Goal: Register for event/course

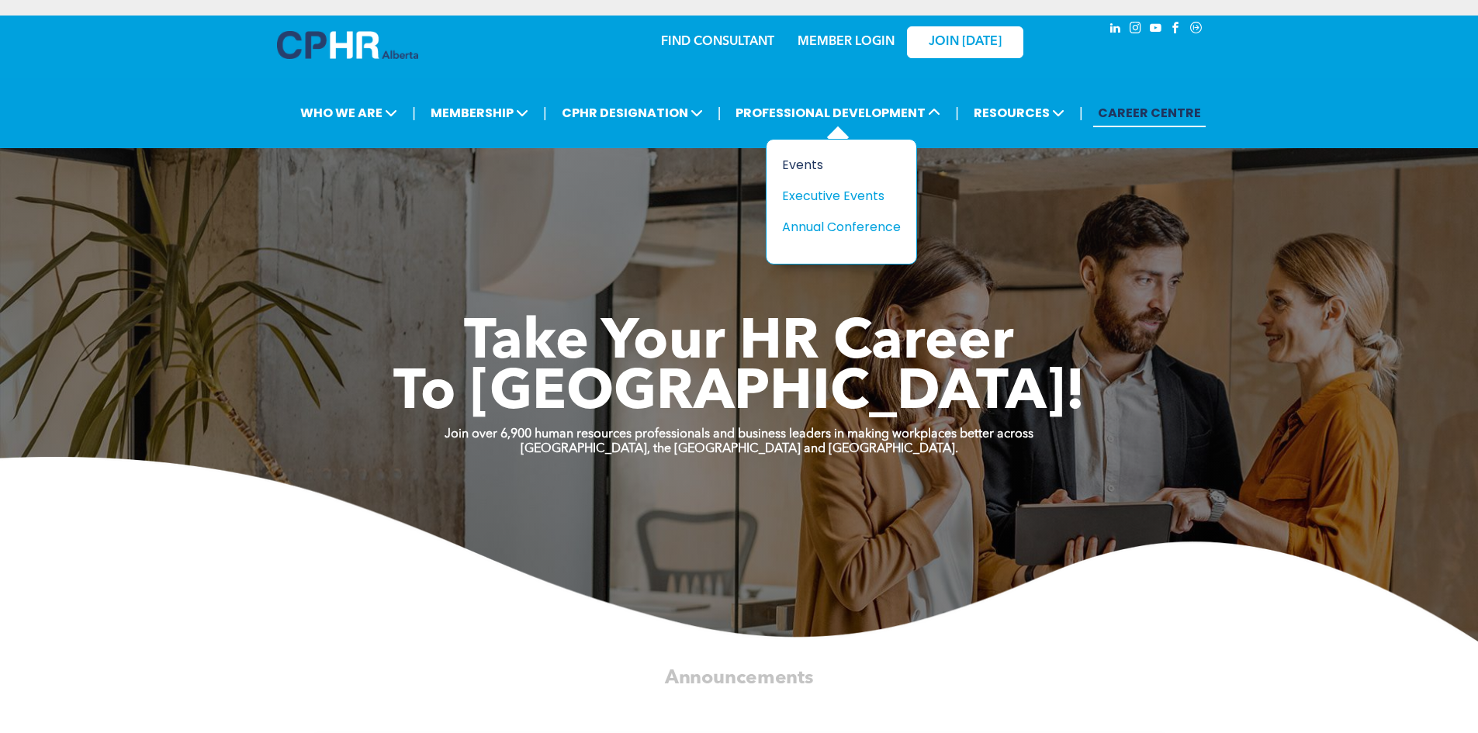
click at [820, 165] on div "Events" at bounding box center [835, 164] width 107 height 19
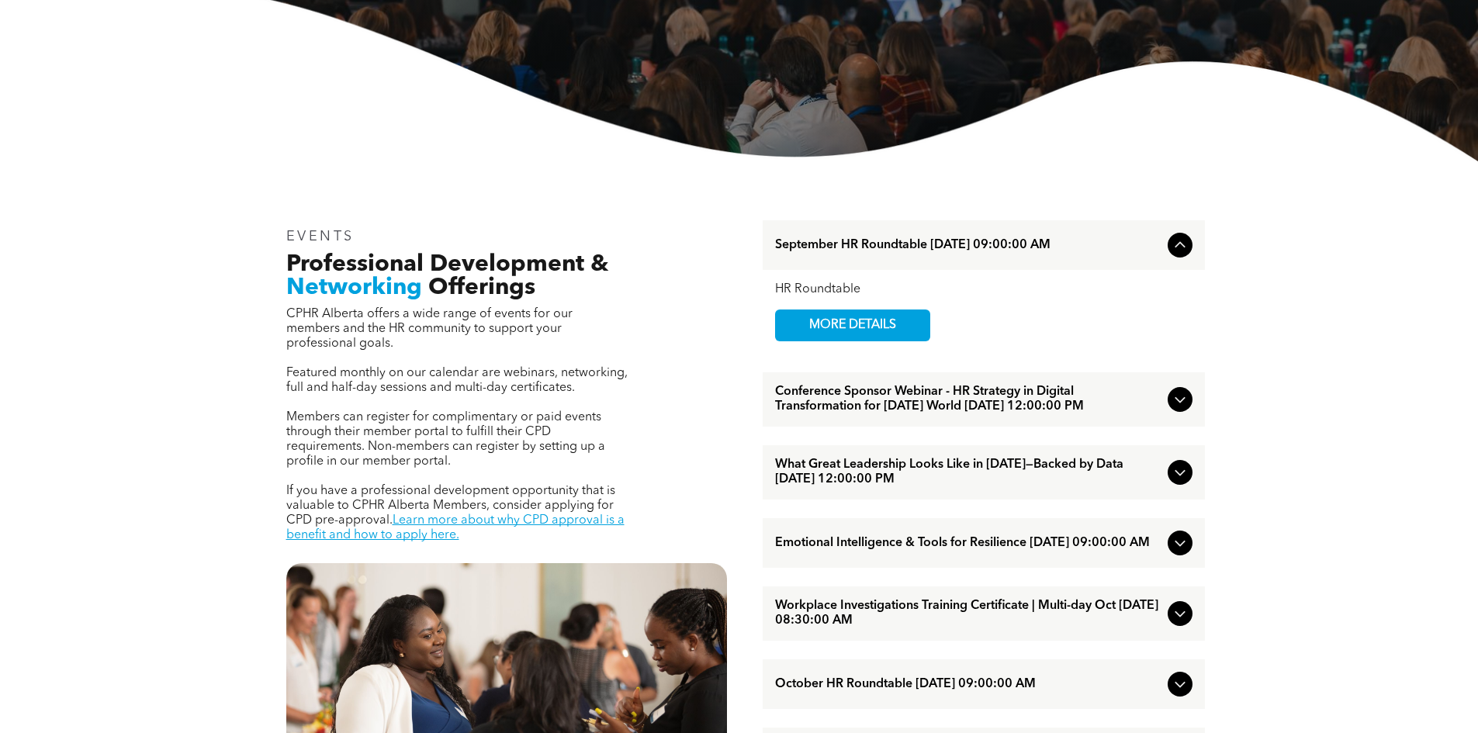
scroll to position [466, 0]
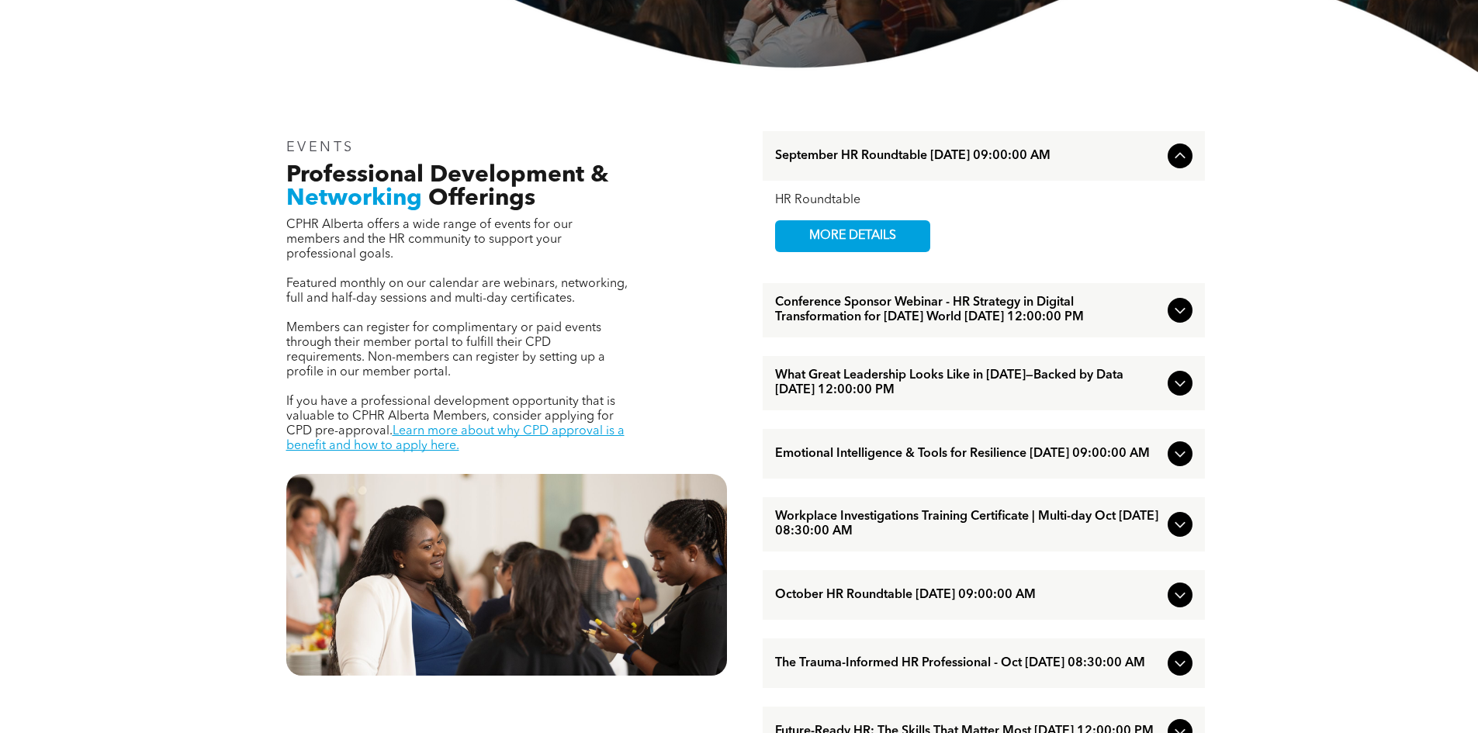
click at [1186, 320] on icon at bounding box center [1180, 310] width 19 height 19
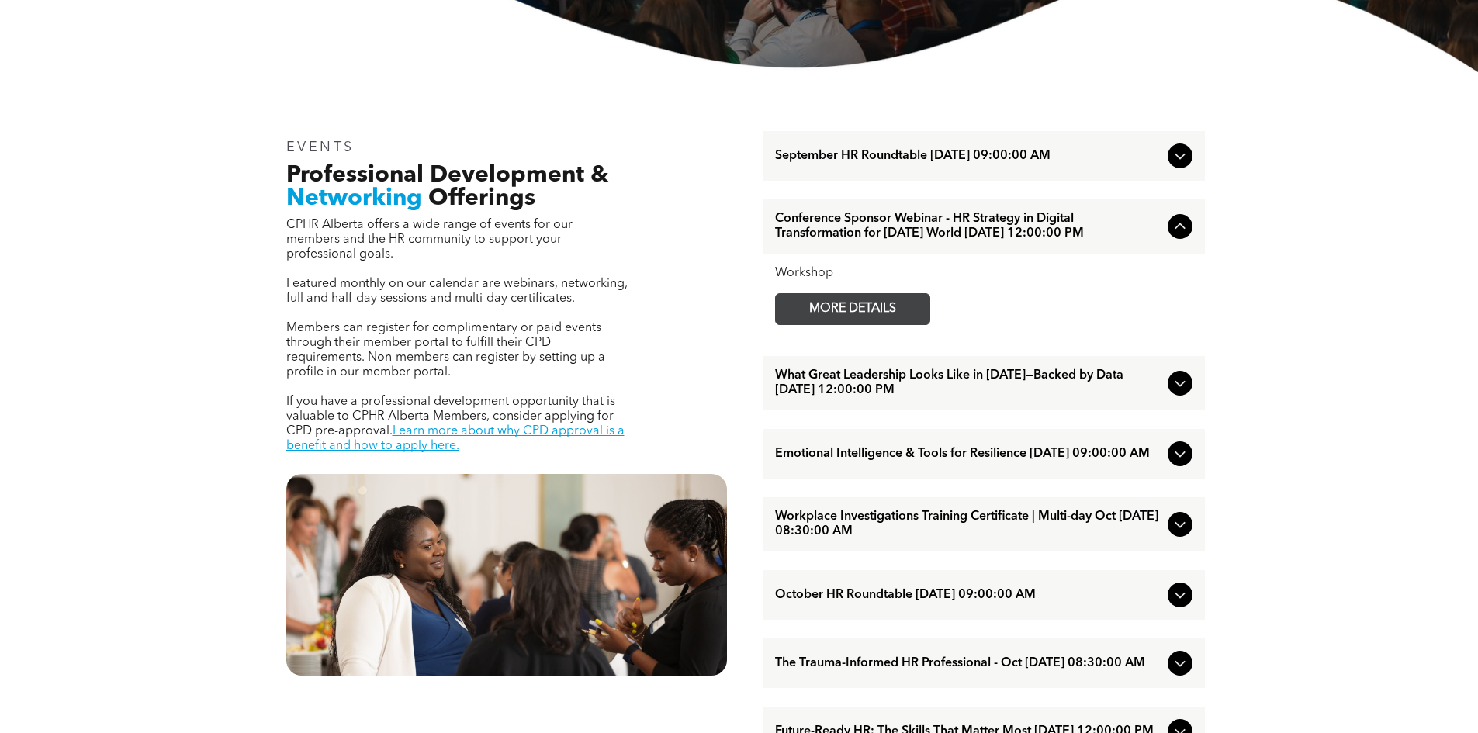
click at [848, 324] on span "MORE DETAILS" at bounding box center [853, 309] width 123 height 30
